Goal: Transaction & Acquisition: Purchase product/service

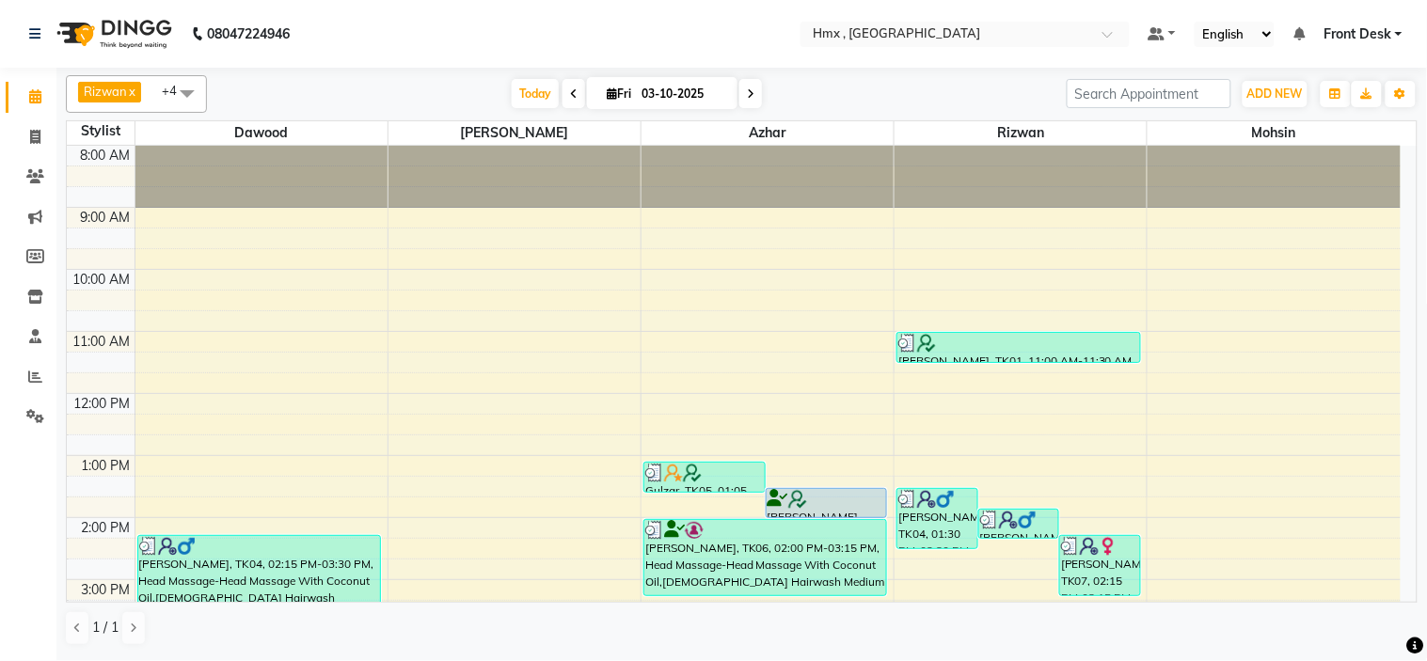
scroll to position [209, 0]
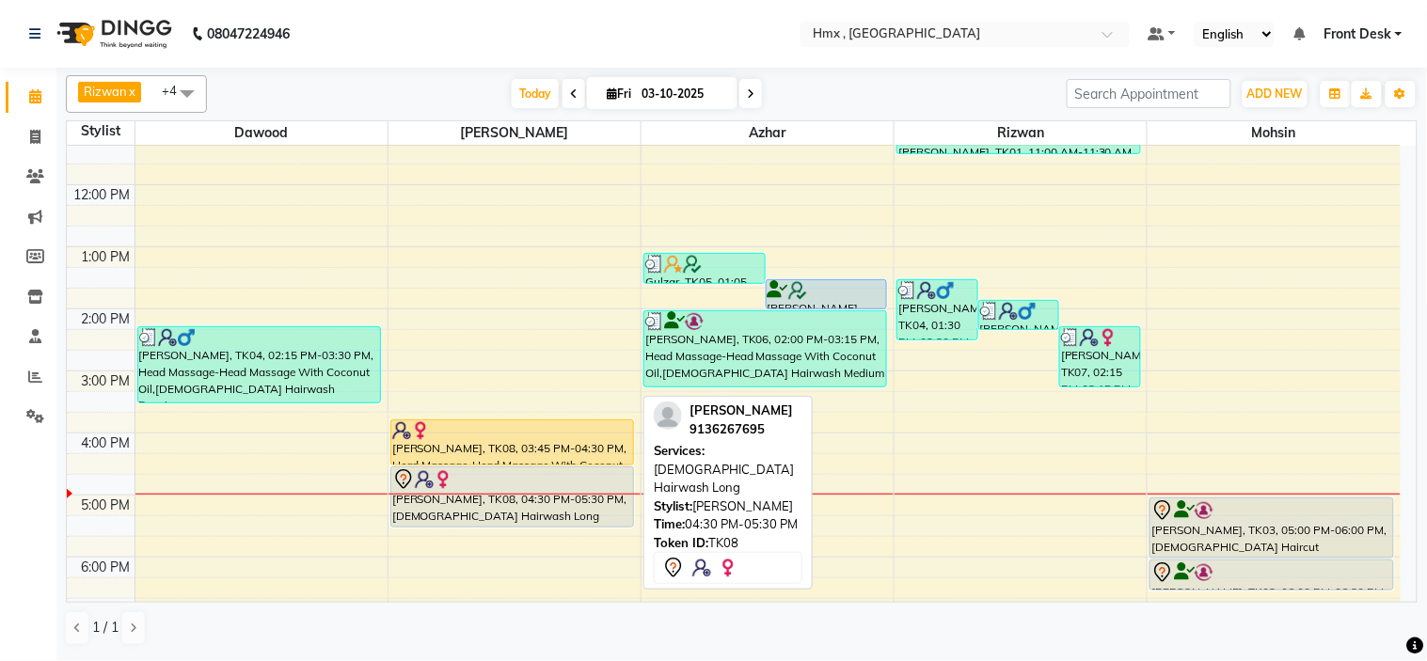
click at [523, 504] on div "[PERSON_NAME], TK08, 04:30 PM-05:30 PM, [DEMOGRAPHIC_DATA] Hairwash Long" at bounding box center [512, 497] width 242 height 59
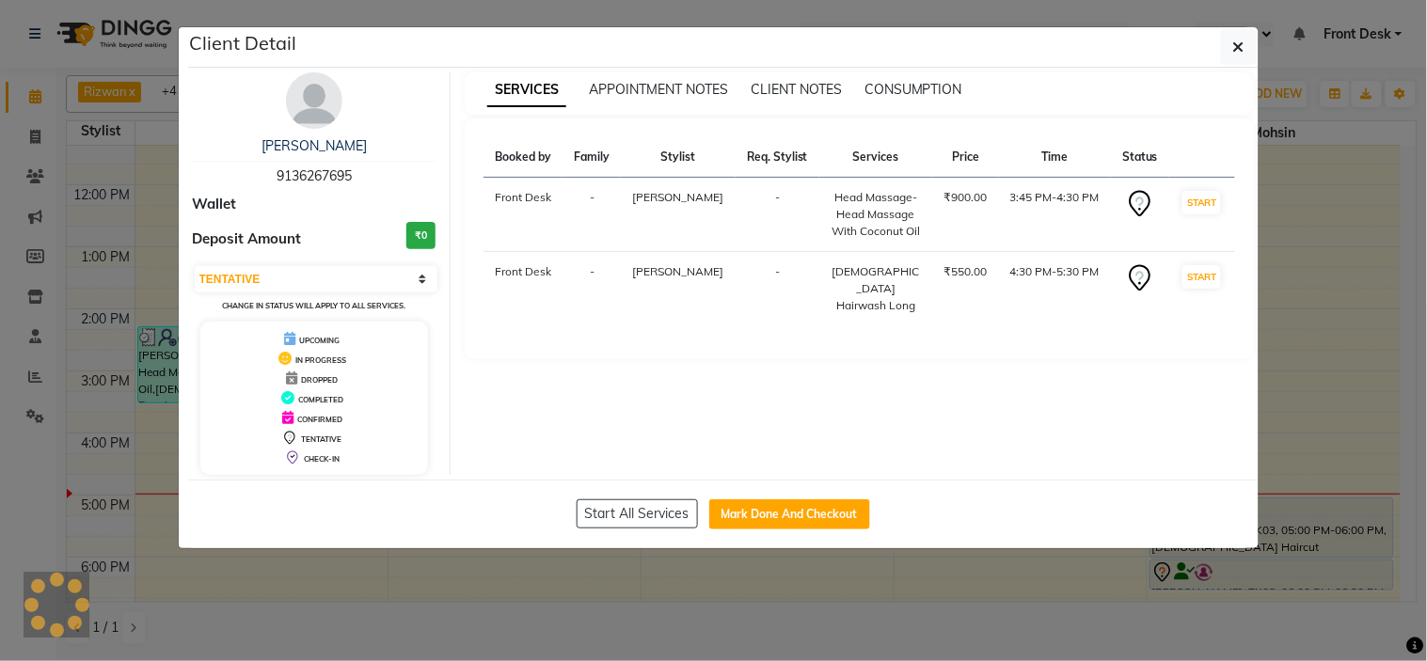
select select "1"
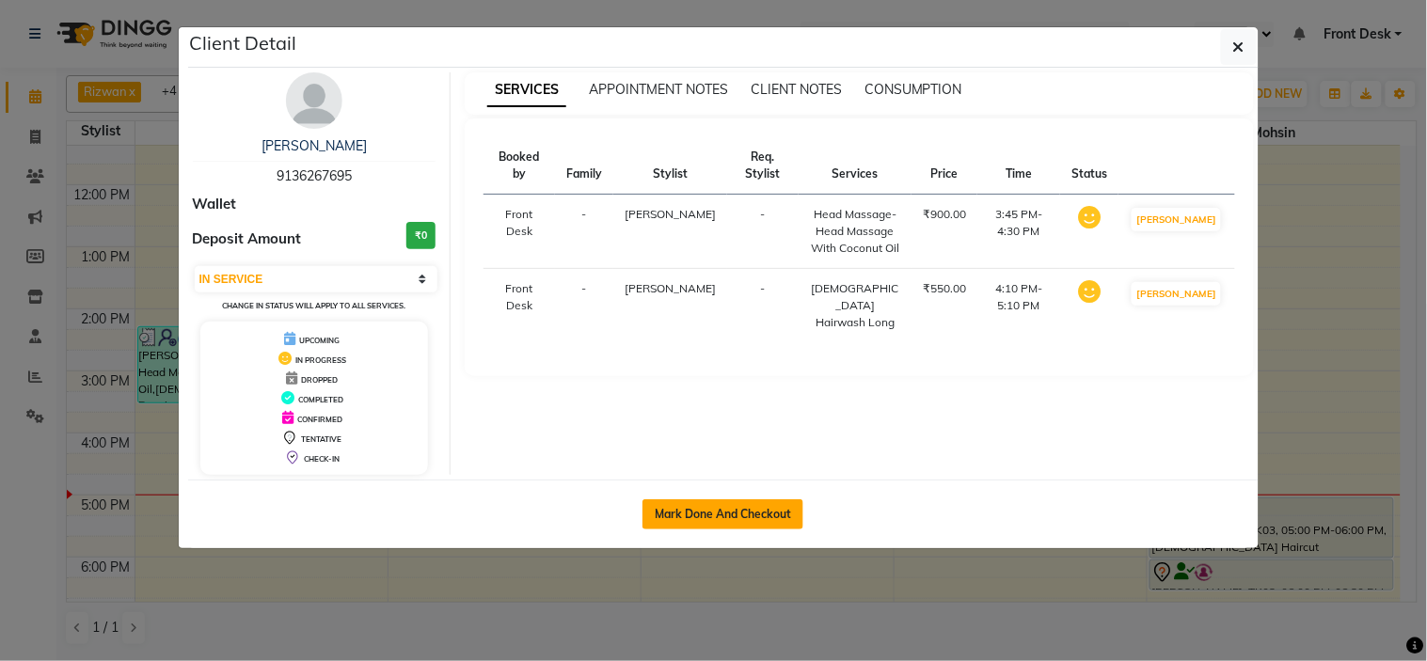
click at [750, 517] on button "Mark Done And Checkout" at bounding box center [722, 515] width 161 height 30
select select "service"
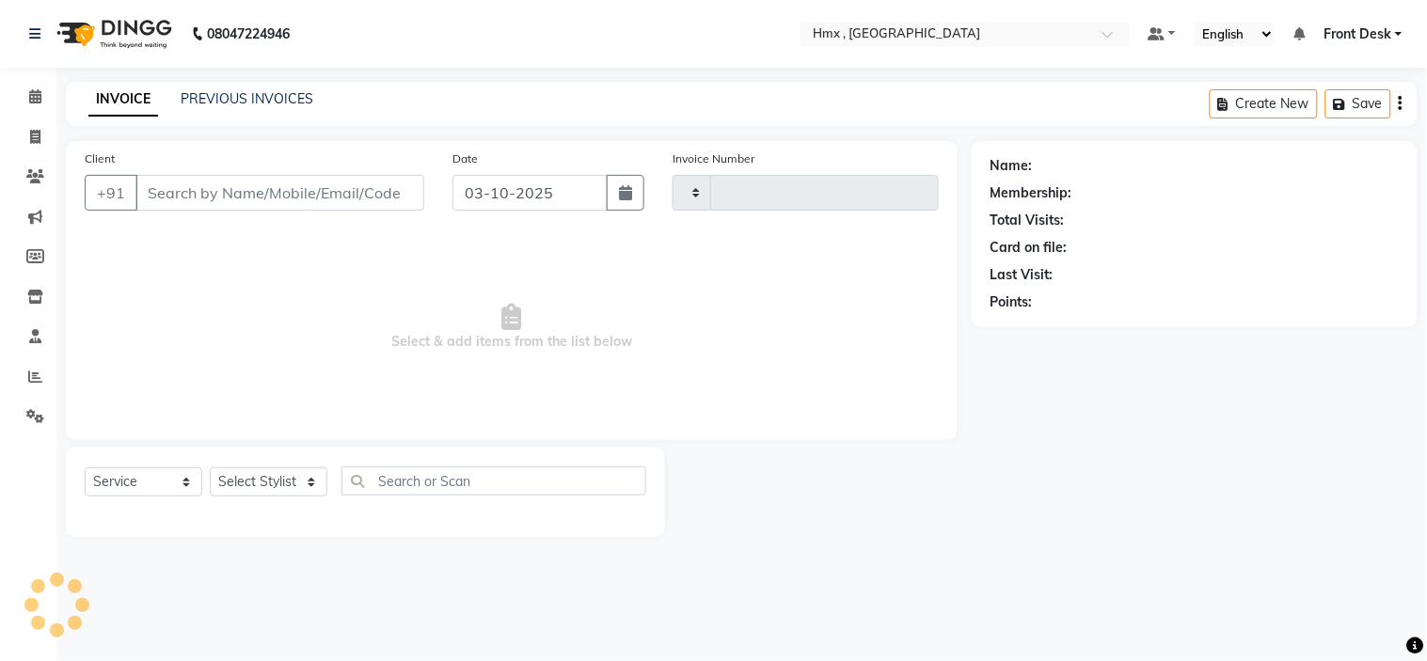
type input "2309"
select select "5711"
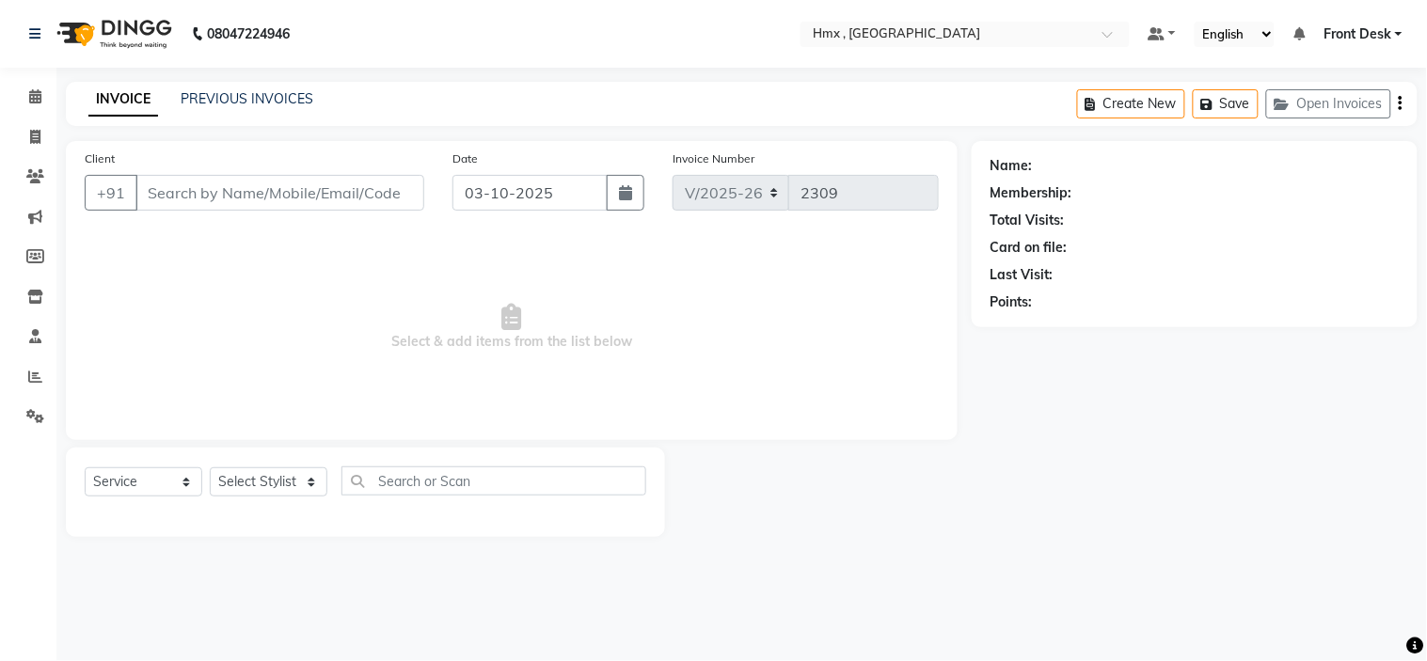
type input "9136267695"
select select "39112"
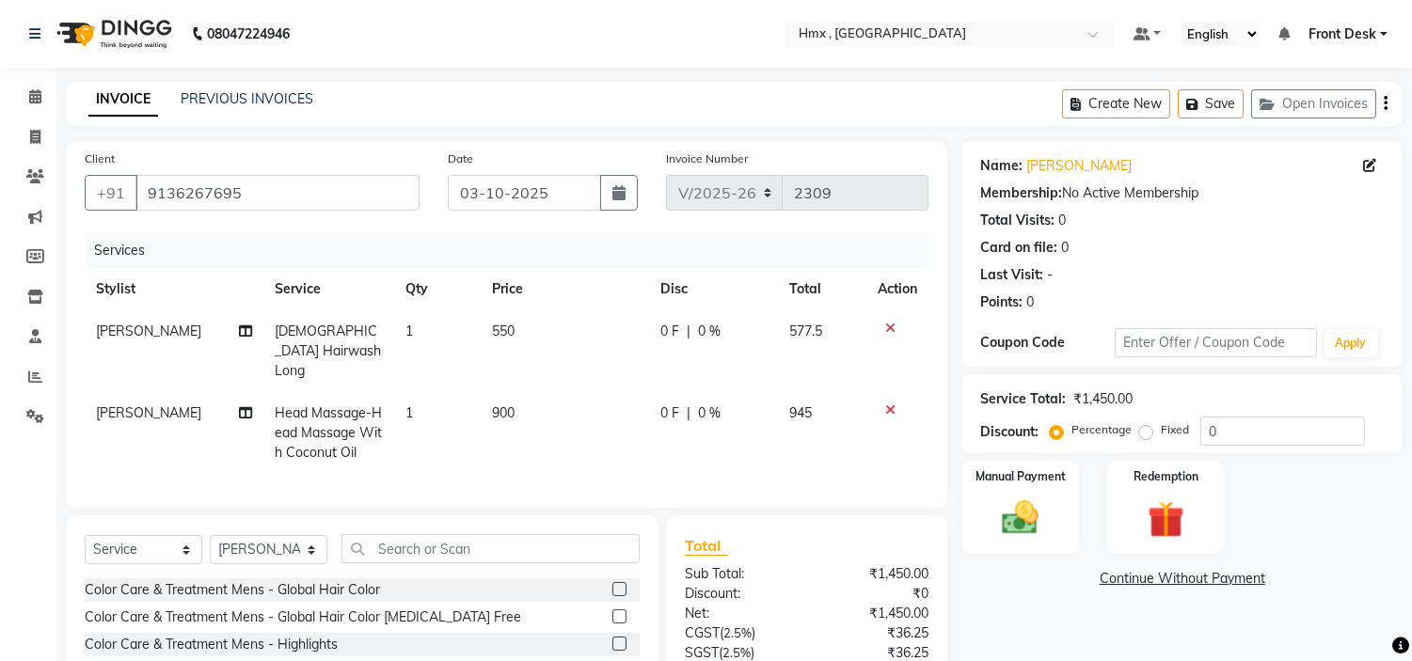
click at [497, 324] on span "550" at bounding box center [503, 331] width 23 height 17
click at [481, 324] on td "1" at bounding box center [437, 351] width 87 height 82
select select "39112"
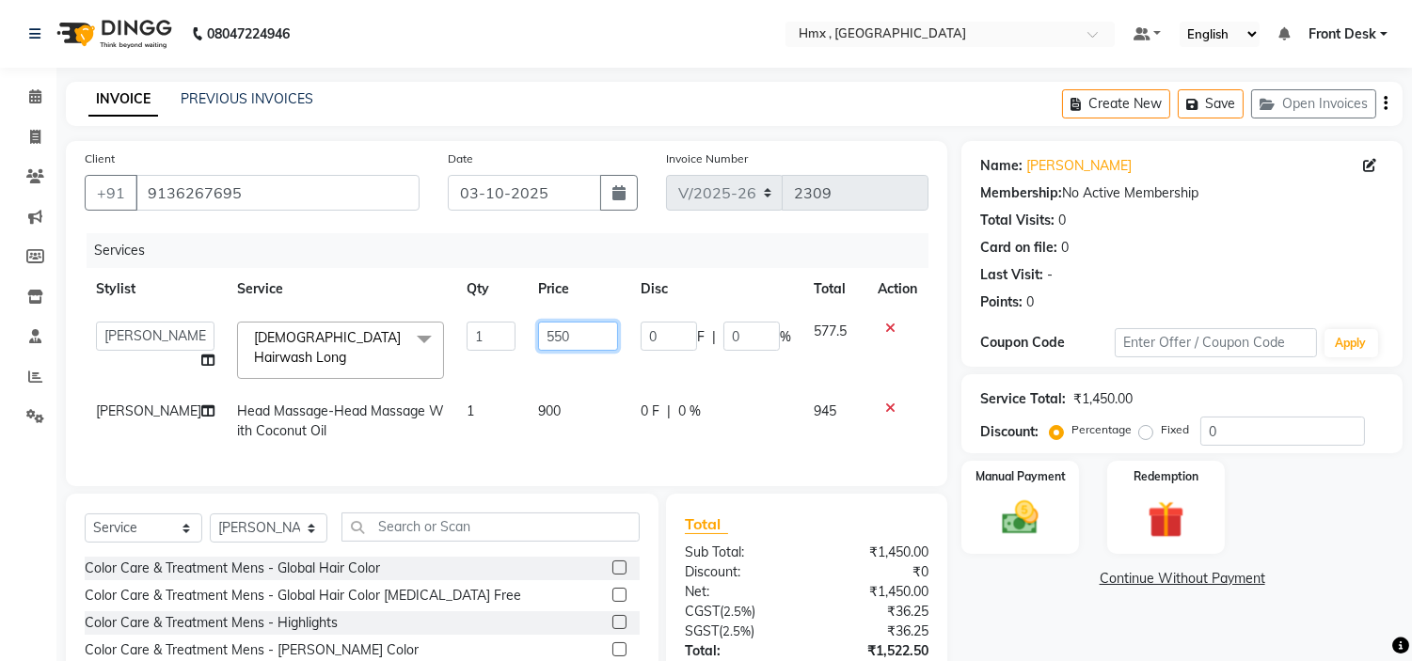
click at [538, 343] on input "550" at bounding box center [578, 336] width 80 height 29
type input "650"
drag, startPoint x: 627, startPoint y: 434, endPoint x: 533, endPoint y: 437, distance: 94.1
click at [627, 434] on tr "[PERSON_NAME] Head Massage-Head Massage With Coconut Oil 1 900 0 F | 0 % 945" at bounding box center [507, 421] width 844 height 62
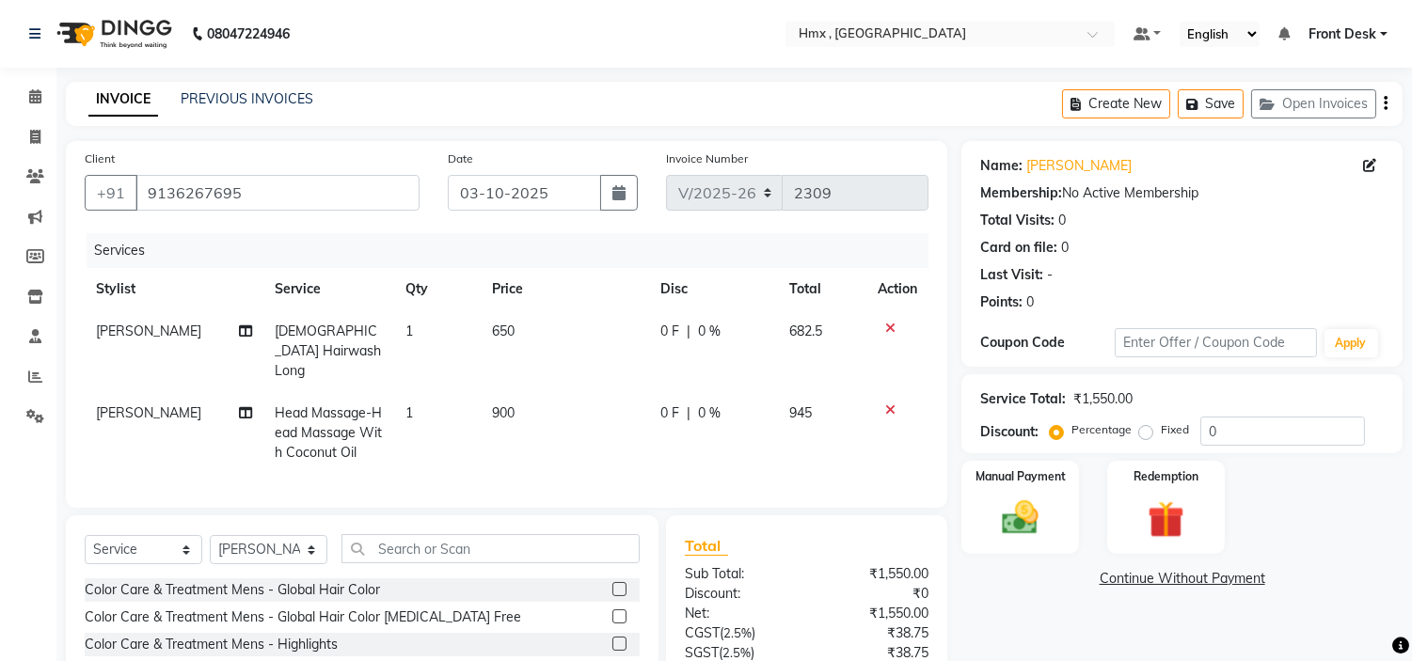
click at [497, 404] on span "900" at bounding box center [503, 412] width 23 height 17
select select "39112"
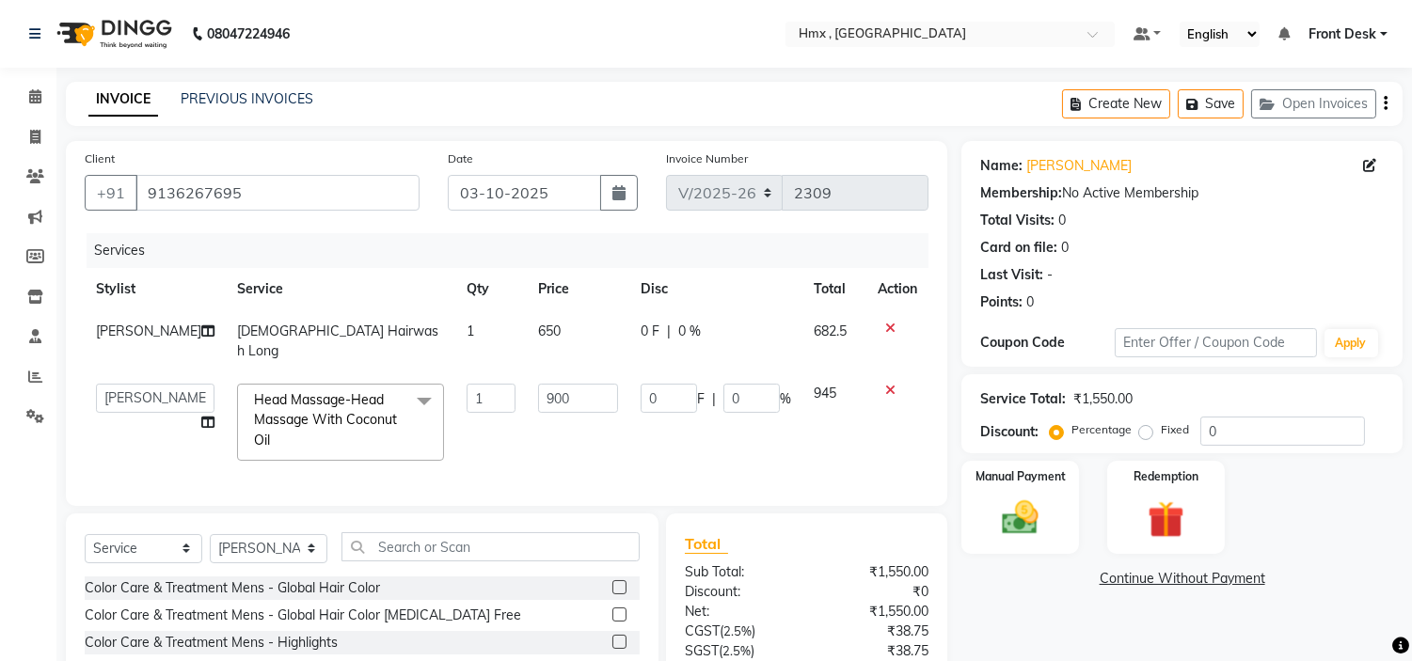
click at [568, 373] on td "900" at bounding box center [578, 423] width 103 height 100
click at [597, 384] on input "900" at bounding box center [578, 398] width 80 height 29
type input "9"
type input "1000"
click at [1060, 615] on div "Name: [PERSON_NAME] Membership: No Active Membership Total Visits: 0 Card on fi…" at bounding box center [1188, 466] width 455 height 650
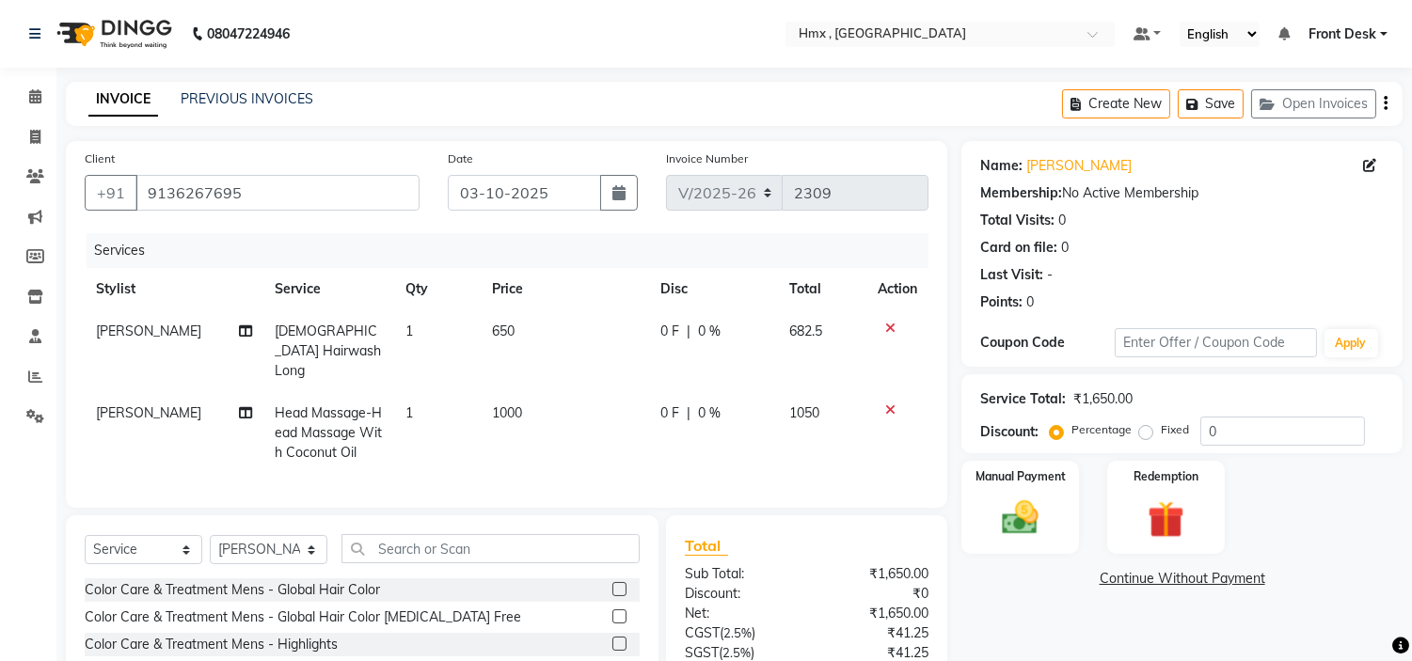
scroll to position [155, 0]
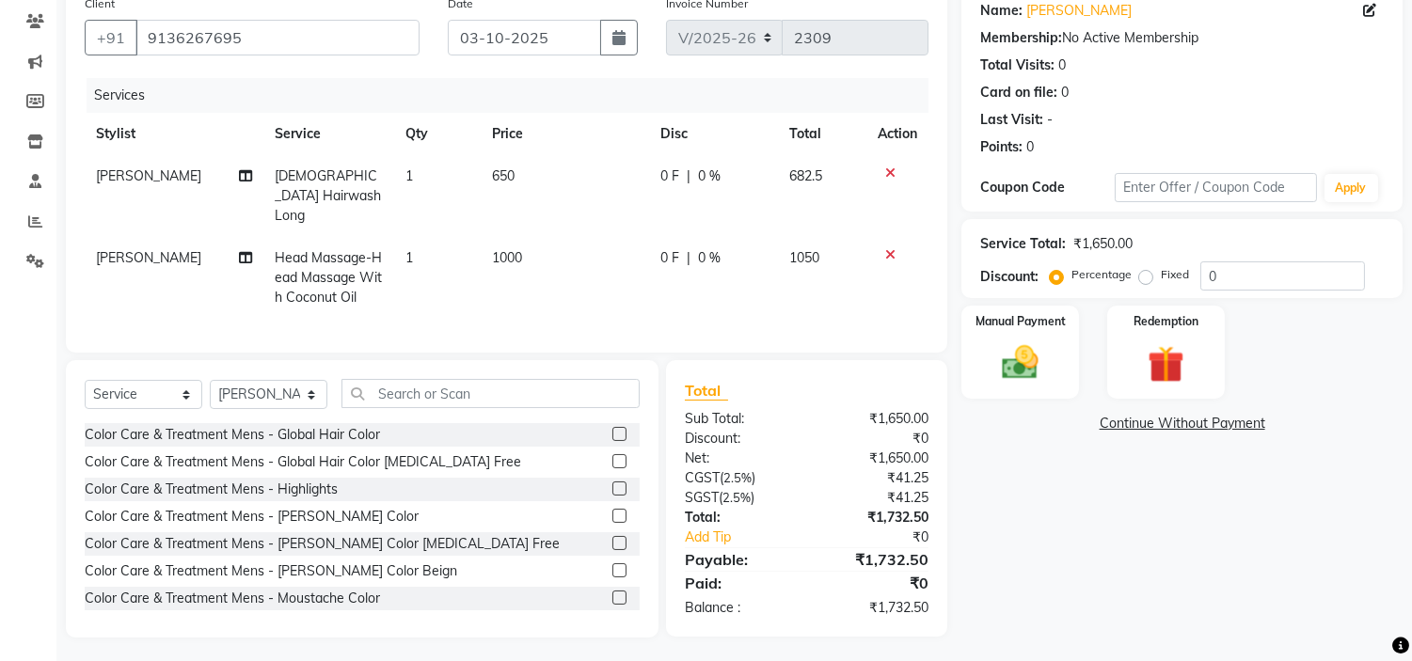
click at [1076, 551] on div "Name: [PERSON_NAME] Membership: No Active Membership Total Visits: 0 Card on fi…" at bounding box center [1188, 312] width 455 height 652
click at [1012, 358] on img at bounding box center [1021, 363] width 62 height 44
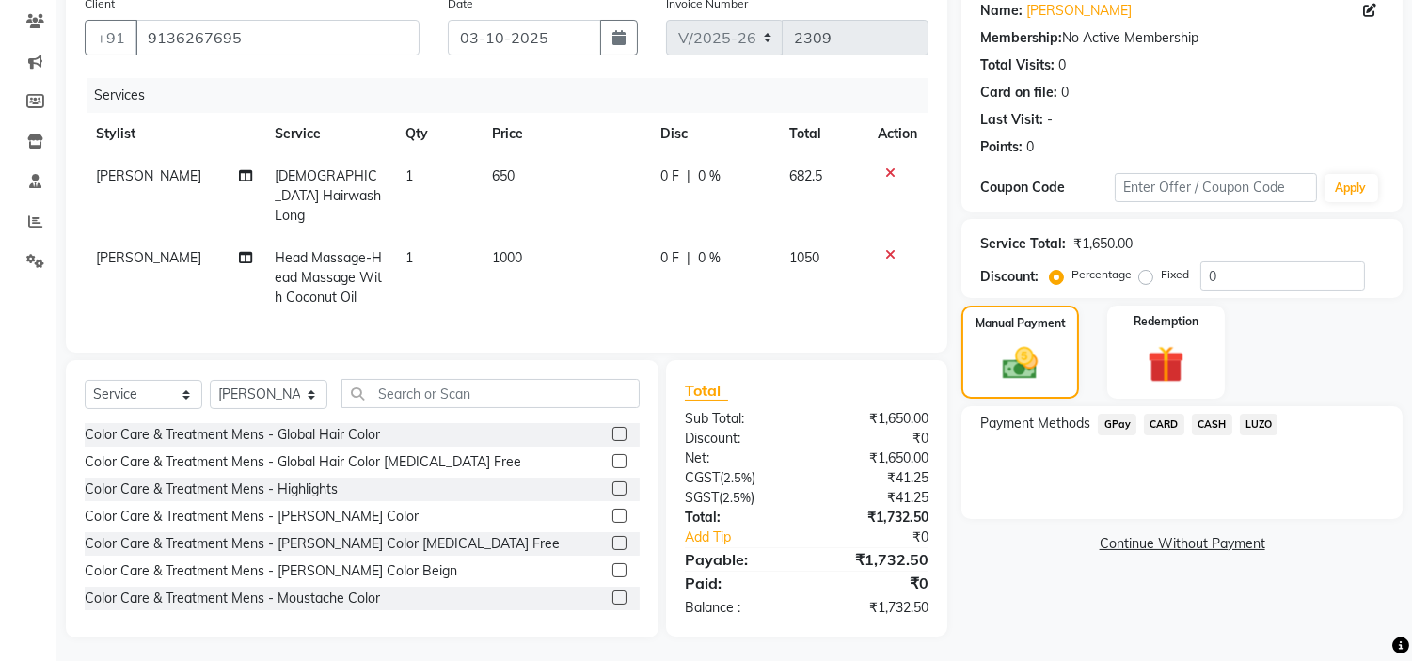
click at [1118, 426] on span "GPay" at bounding box center [1117, 425] width 39 height 22
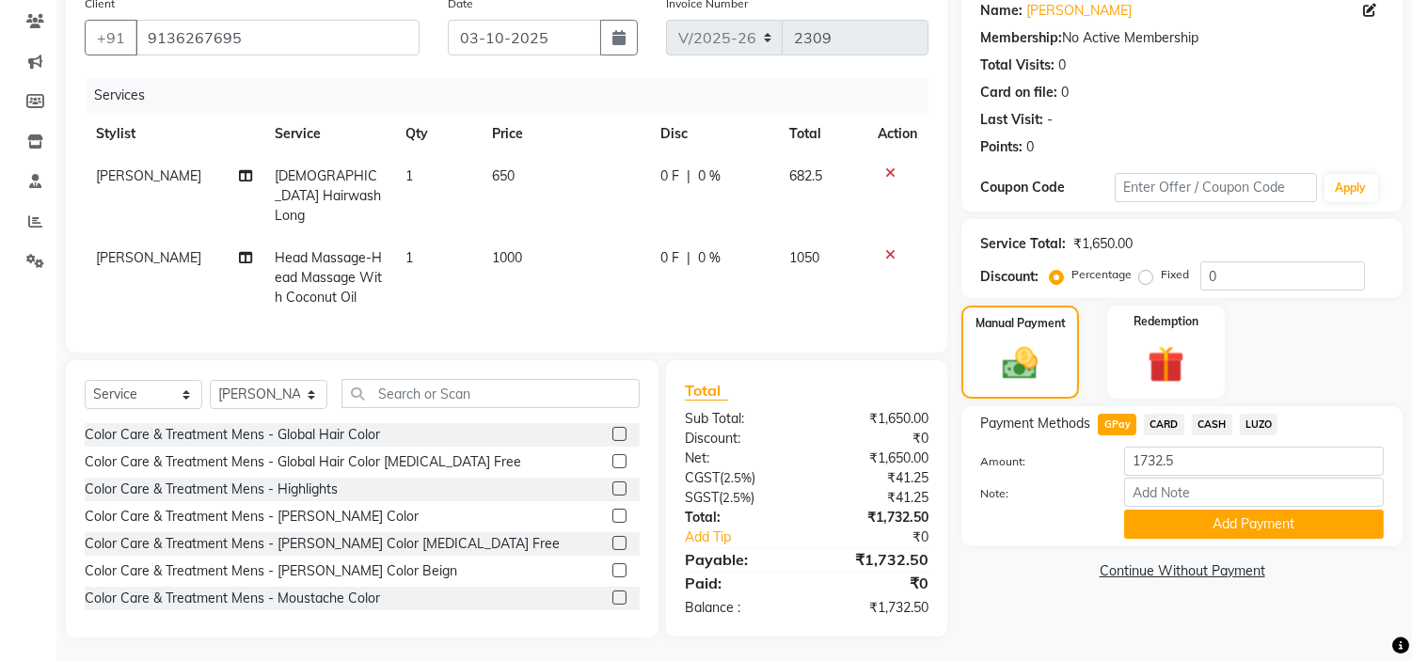
click at [1245, 542] on div "Payment Methods GPay CARD CASH [PERSON_NAME]: 1732.5 Note: Add Payment" at bounding box center [1181, 476] width 441 height 140
click at [1257, 517] on button "Add Payment" at bounding box center [1254, 524] width 260 height 29
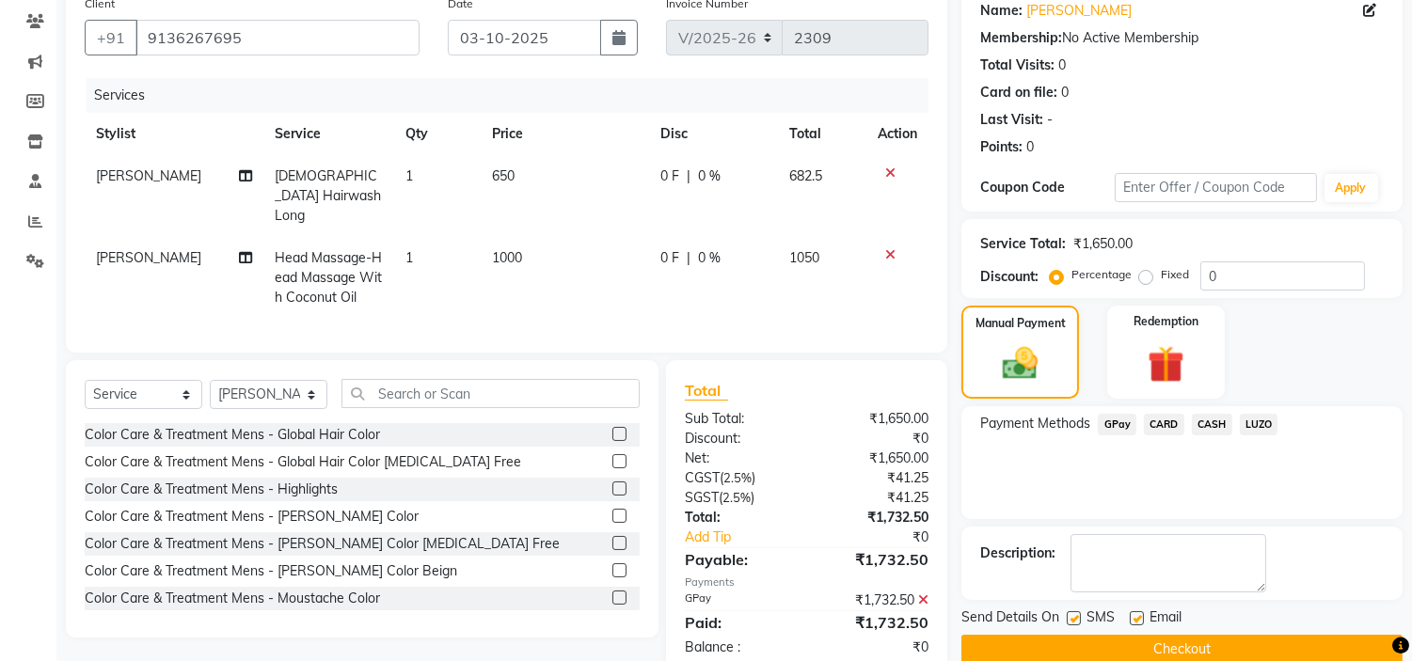
click at [1199, 649] on button "Checkout" at bounding box center [1181, 649] width 441 height 29
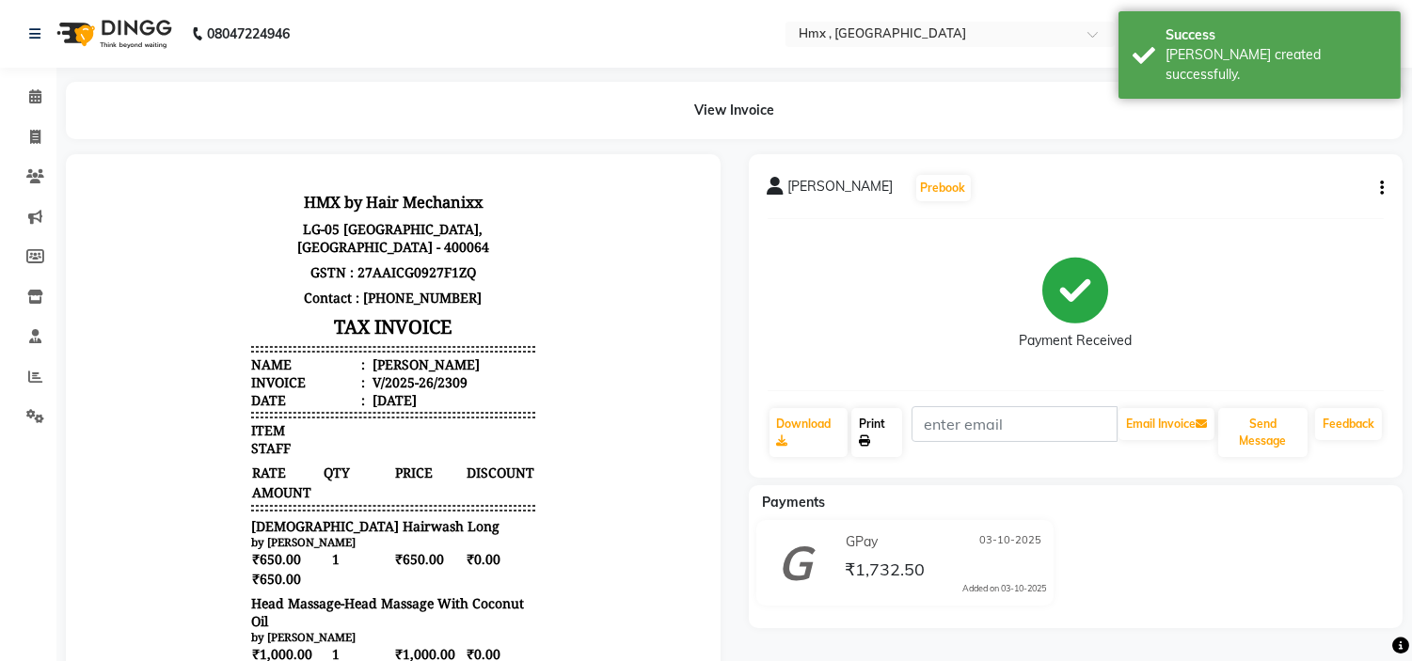
click at [873, 429] on link "Print" at bounding box center [876, 432] width 51 height 49
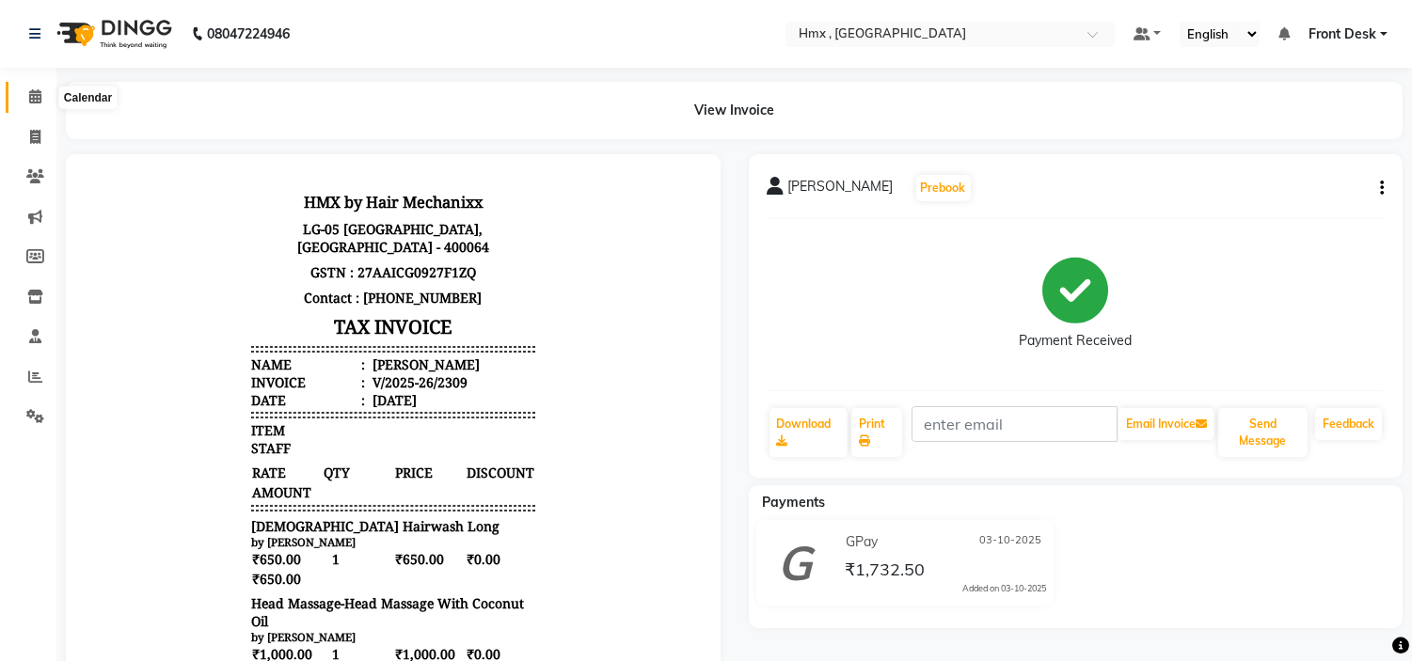
click at [42, 105] on span at bounding box center [35, 98] width 33 height 22
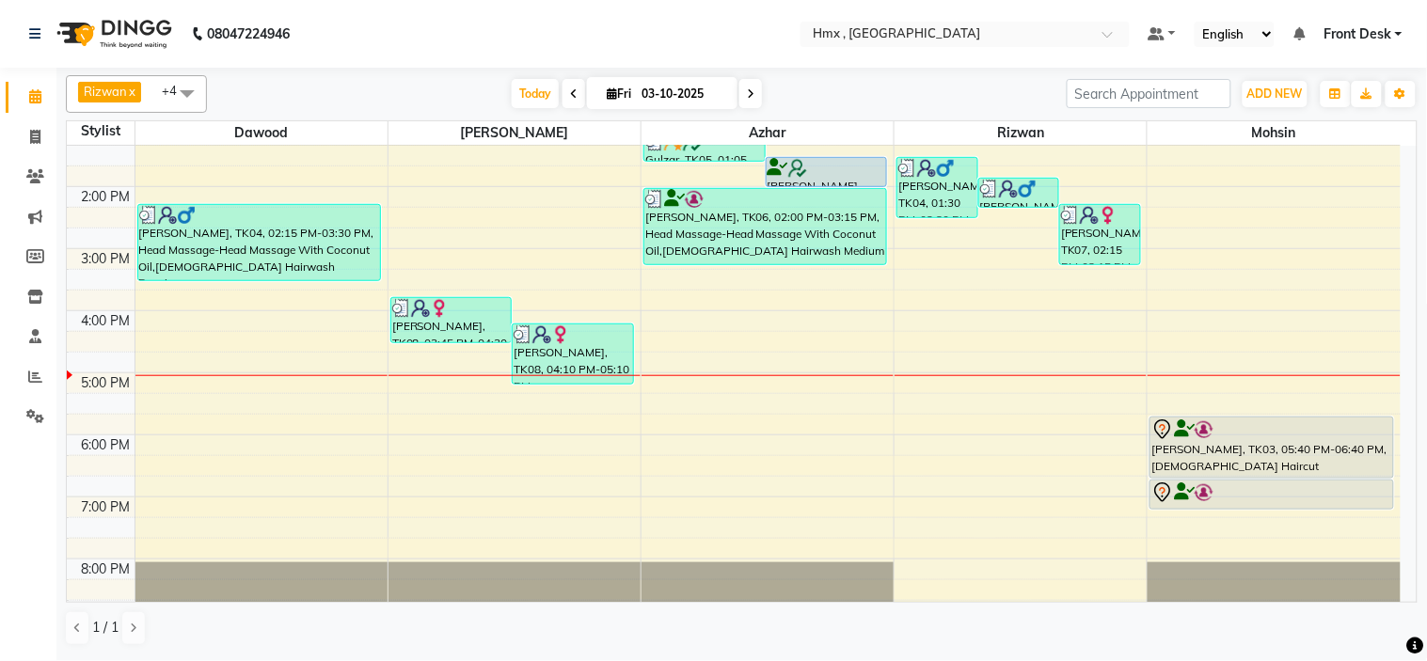
scroll to position [345, 0]
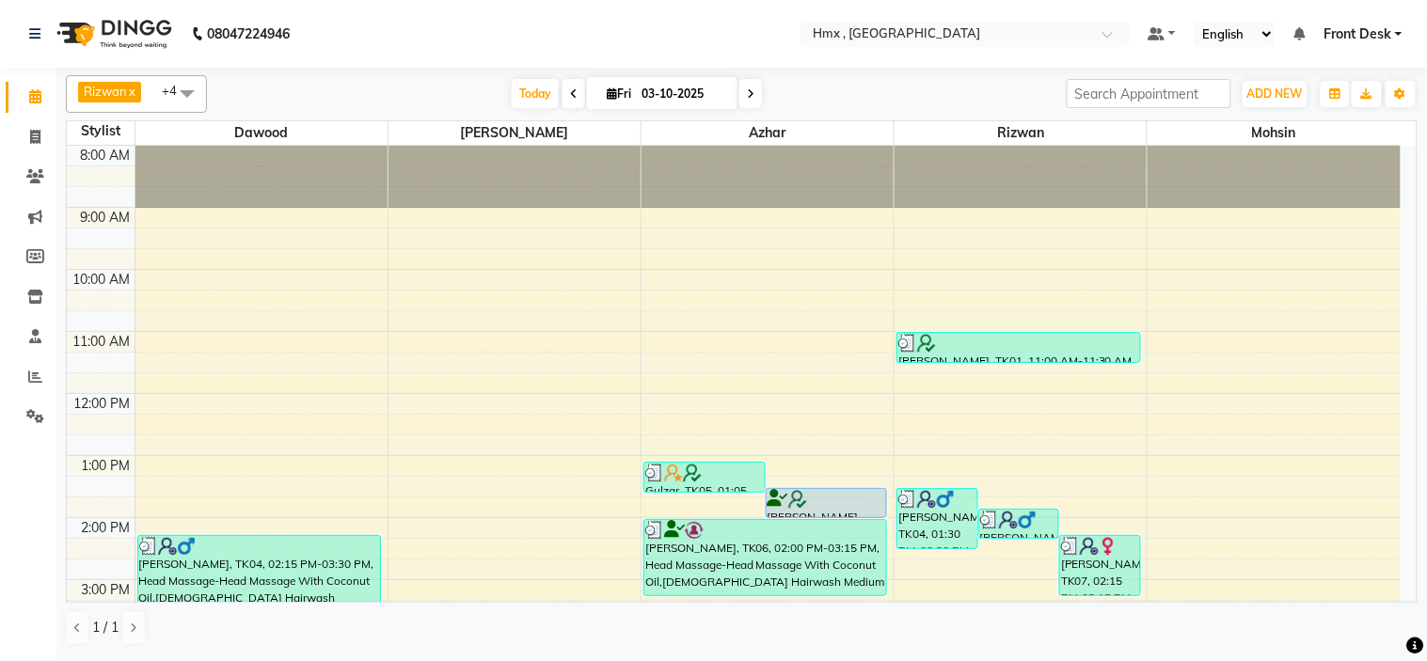
scroll to position [313, 0]
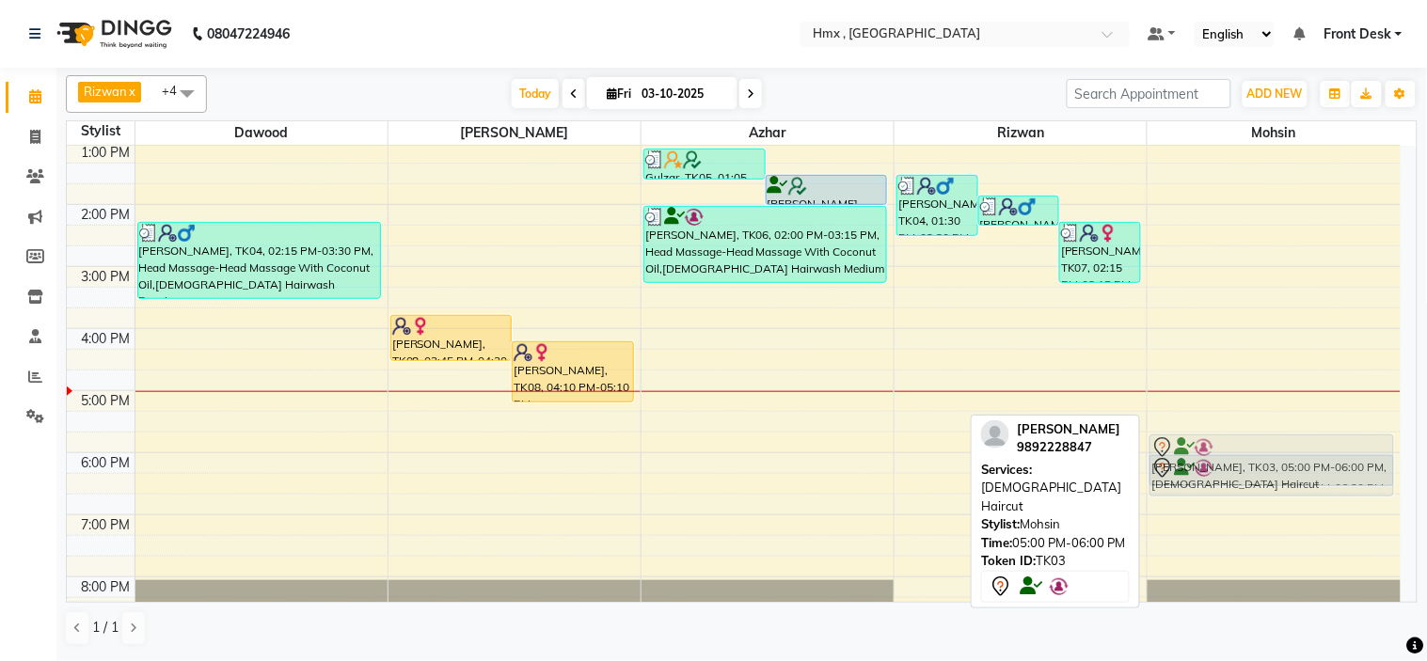
drag, startPoint x: 1254, startPoint y: 411, endPoint x: 1254, endPoint y: 452, distance: 40.4
click at [1254, 452] on div "bhavin, TK03, 05:00 PM-06:00 PM, Male Haircut bhavin, TK03, 06:00 PM-06:30 PM, …" at bounding box center [1274, 267] width 253 height 868
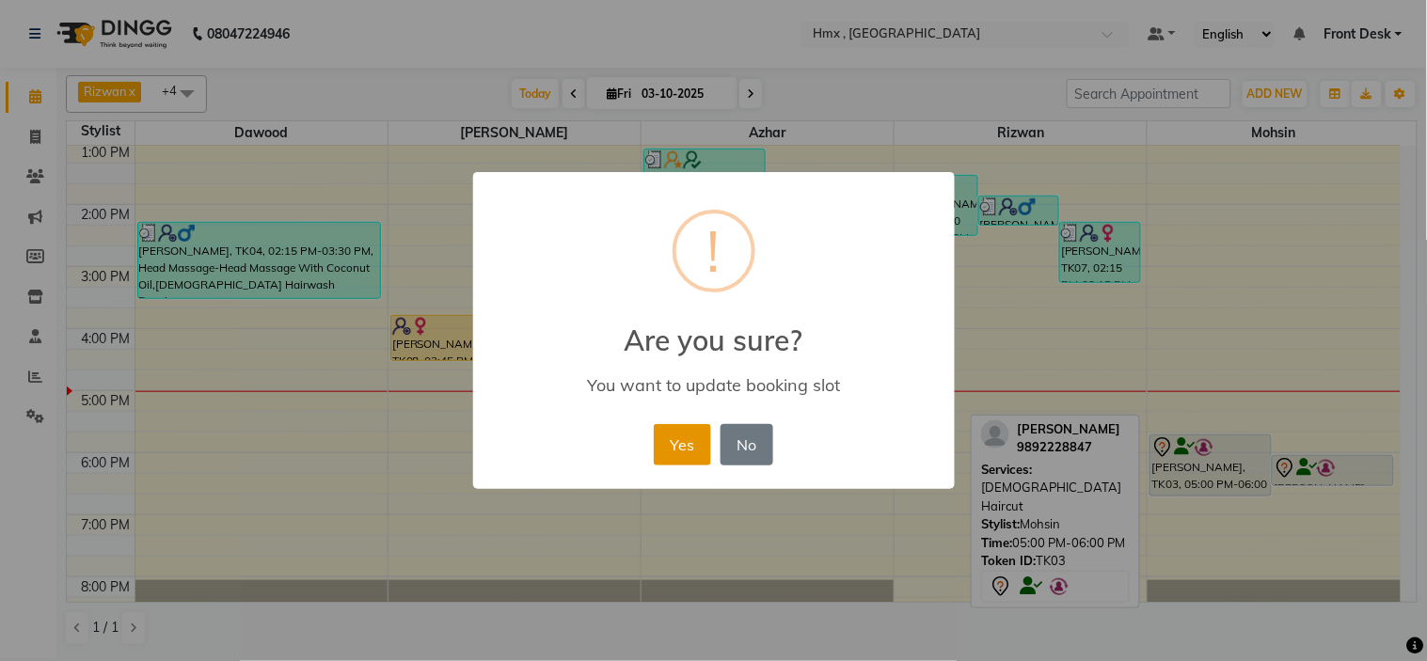
click at [670, 445] on button "Yes" at bounding box center [682, 444] width 57 height 41
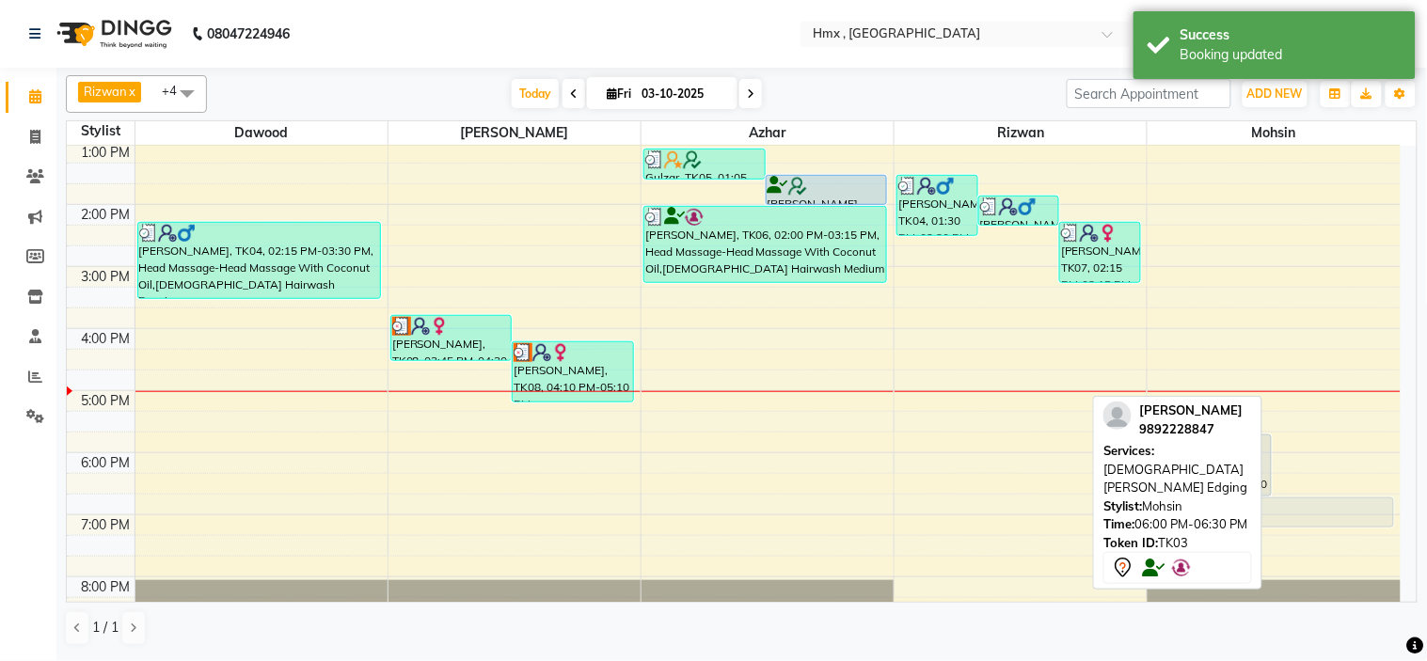
drag, startPoint x: 1301, startPoint y: 467, endPoint x: 1293, endPoint y: 493, distance: 27.7
click at [1301, 500] on div "bhavin, TK03, 05:40 PM-06:40 PM, Male Haircut bhavin, TK03, 06:00 PM-06:30 PM, …" at bounding box center [1274, 267] width 253 height 868
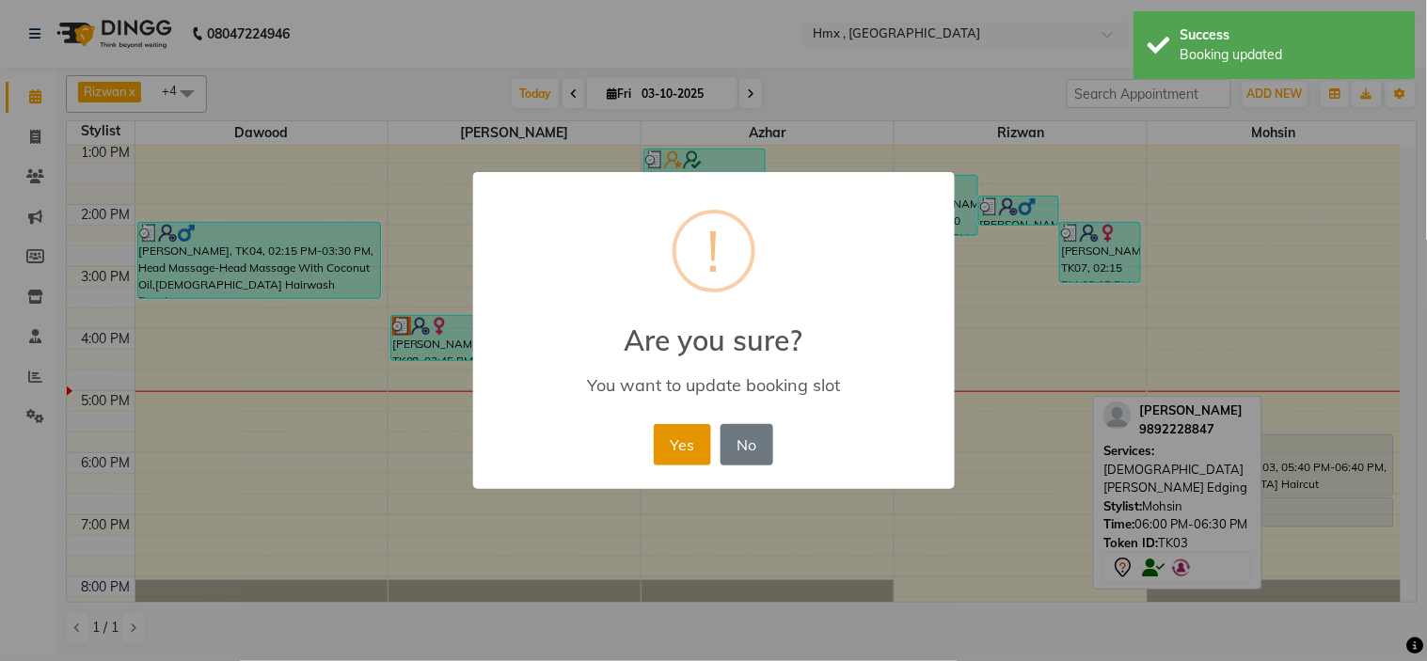
click at [689, 444] on button "Yes" at bounding box center [682, 444] width 57 height 41
